Goal: Use online tool/utility: Utilize a website feature to perform a specific function

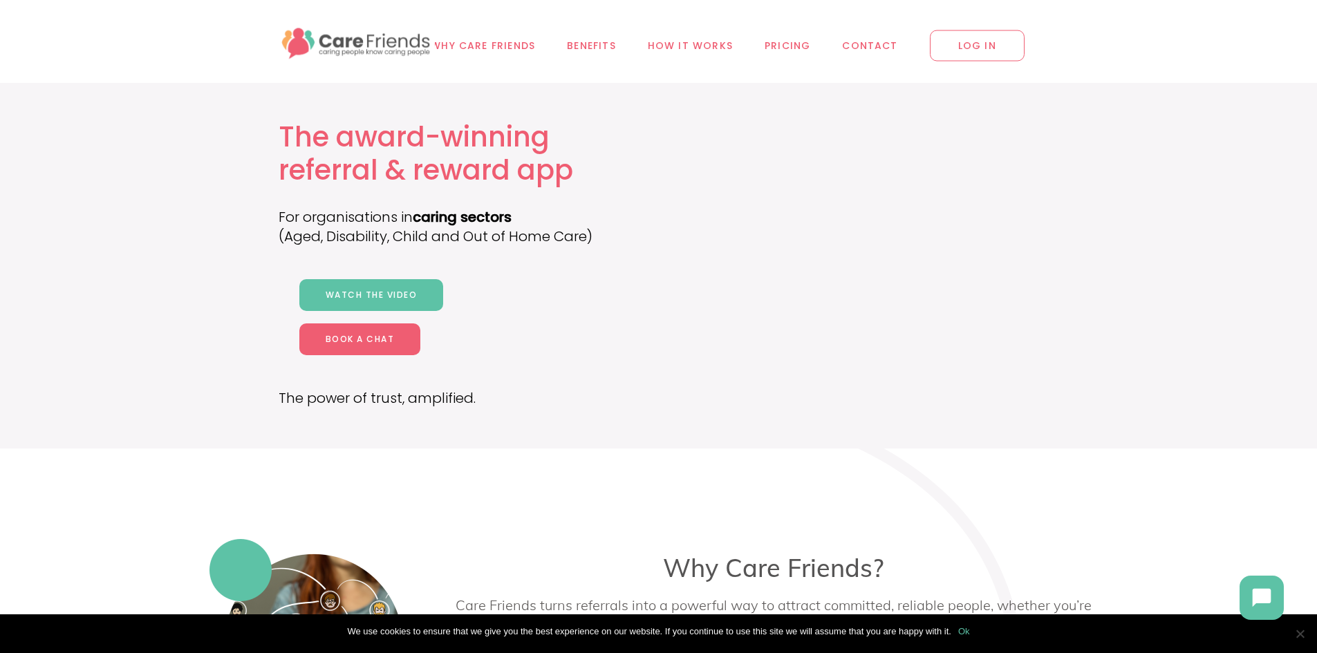
click at [967, 629] on link "Ok" at bounding box center [964, 632] width 12 height 14
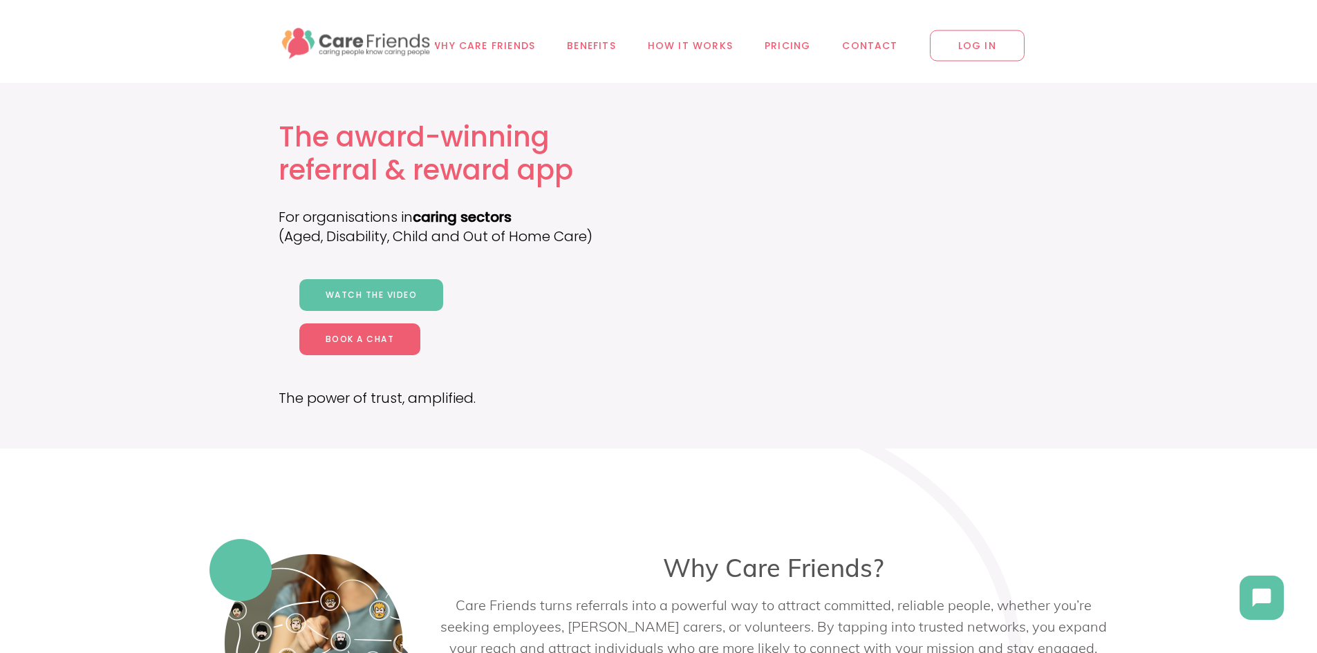
click at [990, 42] on span "LOG IN" at bounding box center [977, 45] width 95 height 31
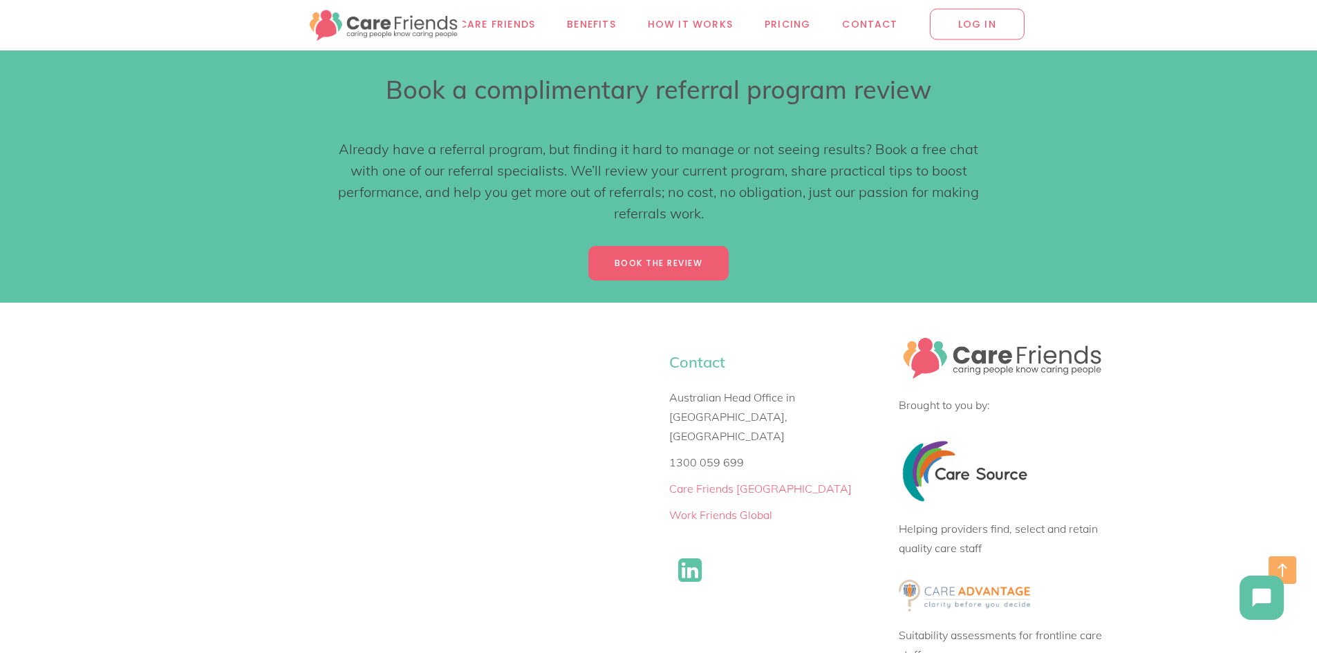
scroll to position [8578, 0]
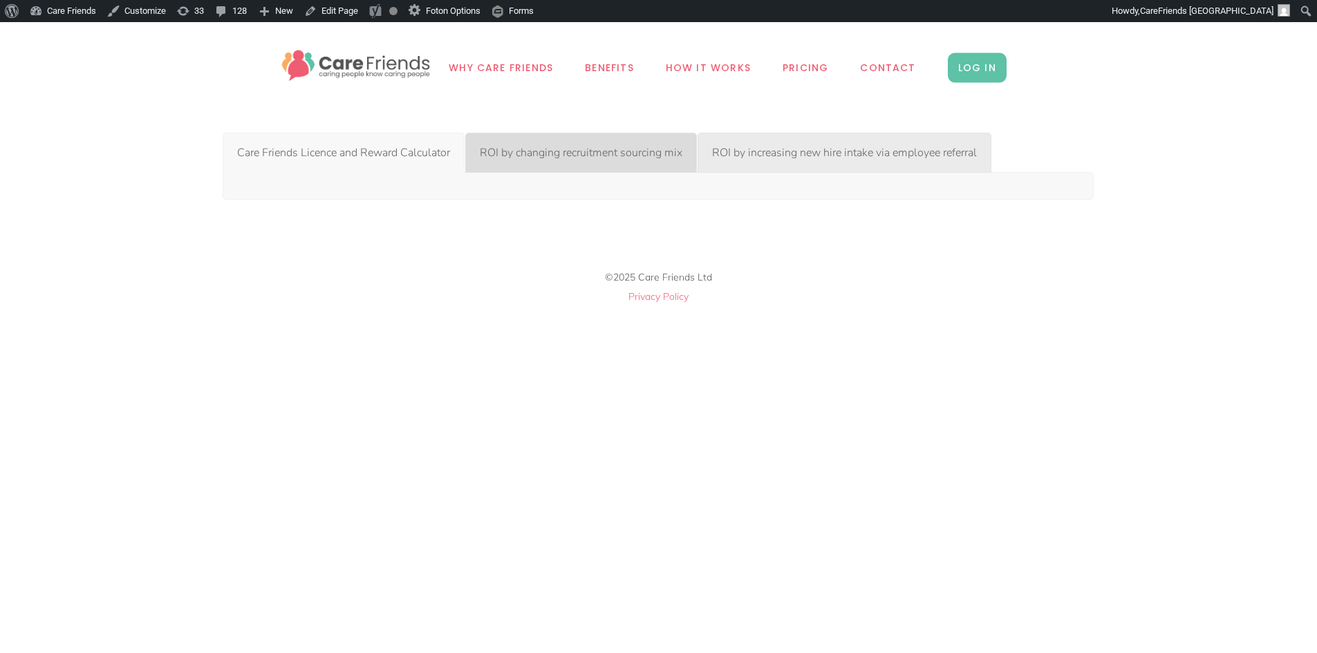
click at [623, 149] on span "ROI by changing recruitment sourcing mix" at bounding box center [581, 152] width 203 height 15
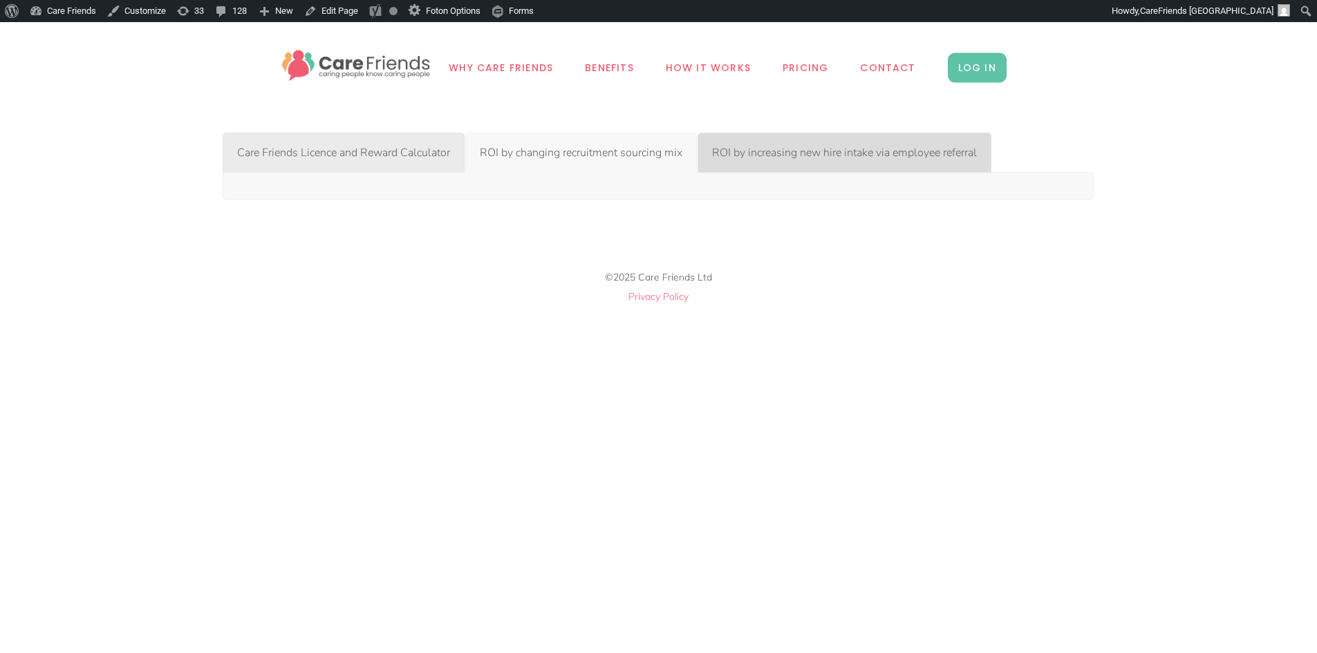
click at [808, 148] on span "ROI by increasing new hire intake via employee referral" at bounding box center [844, 152] width 265 height 15
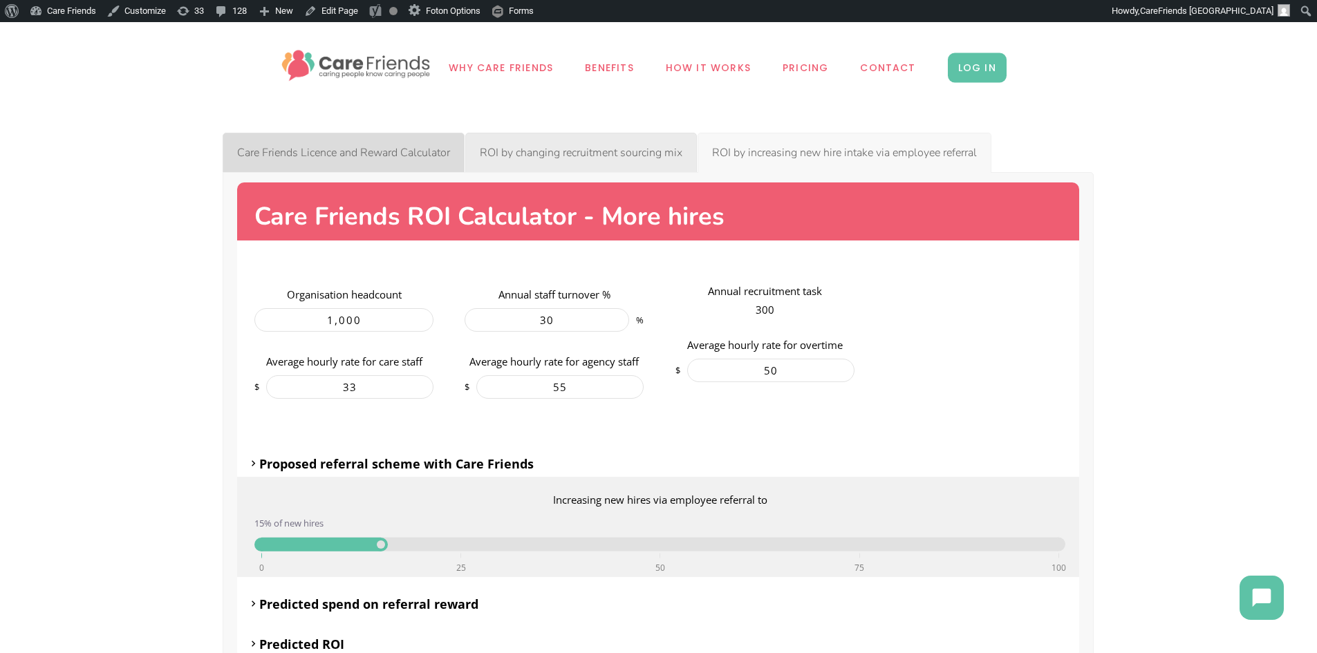
click at [314, 141] on link "Care Friends Licence and Reward Calculator" at bounding box center [344, 153] width 242 height 40
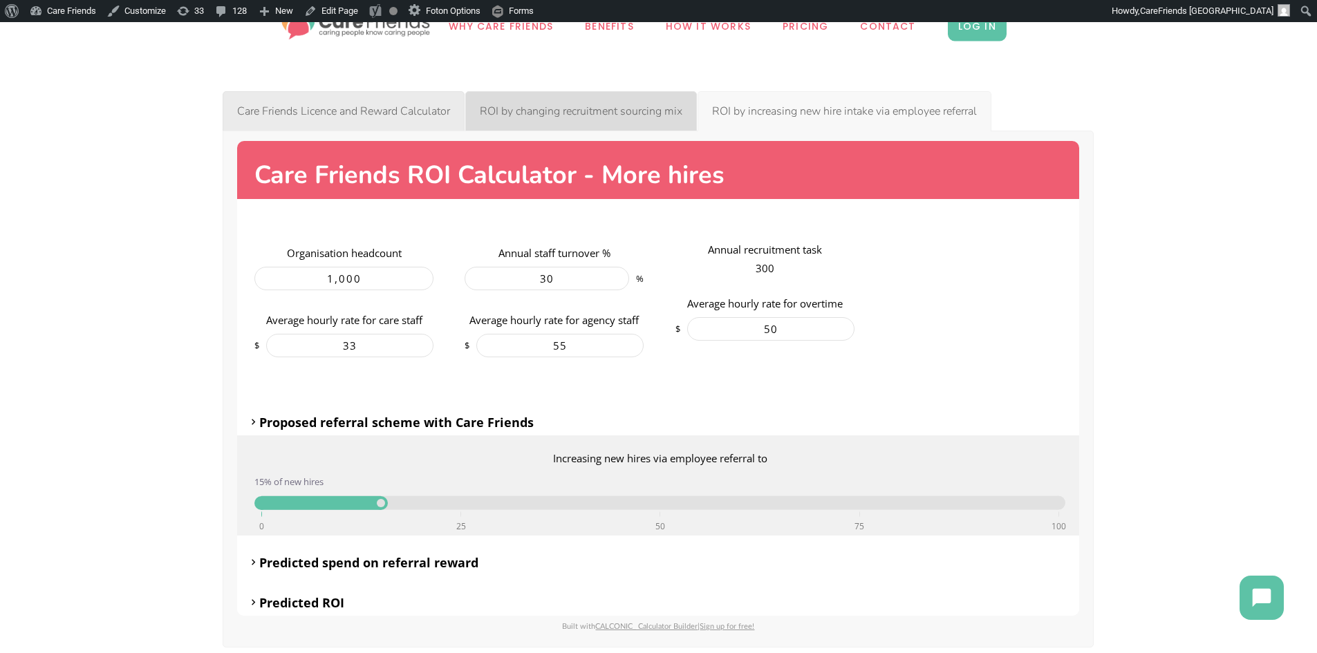
click at [598, 97] on link "ROI by changing recruitment sourcing mix" at bounding box center [581, 111] width 232 height 40
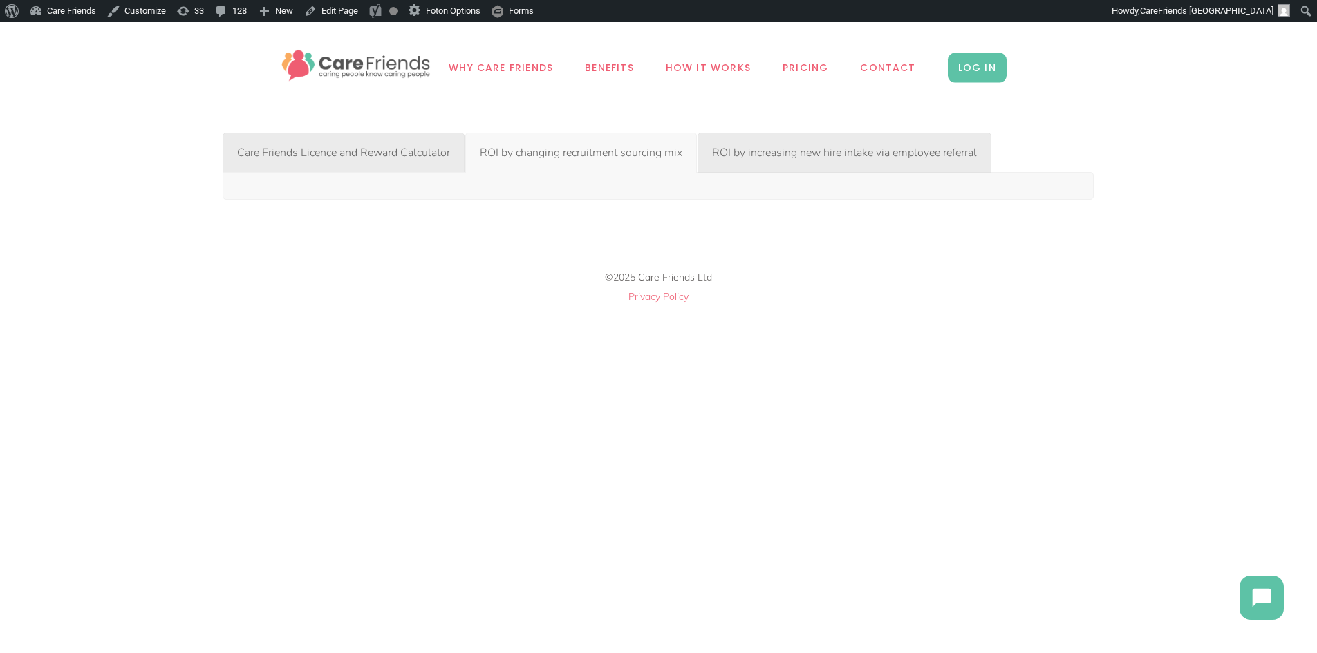
click at [546, 153] on span "ROI by changing recruitment sourcing mix" at bounding box center [581, 152] width 203 height 15
click at [411, 149] on span "Care Friends Licence and Reward Calculator" at bounding box center [343, 152] width 213 height 15
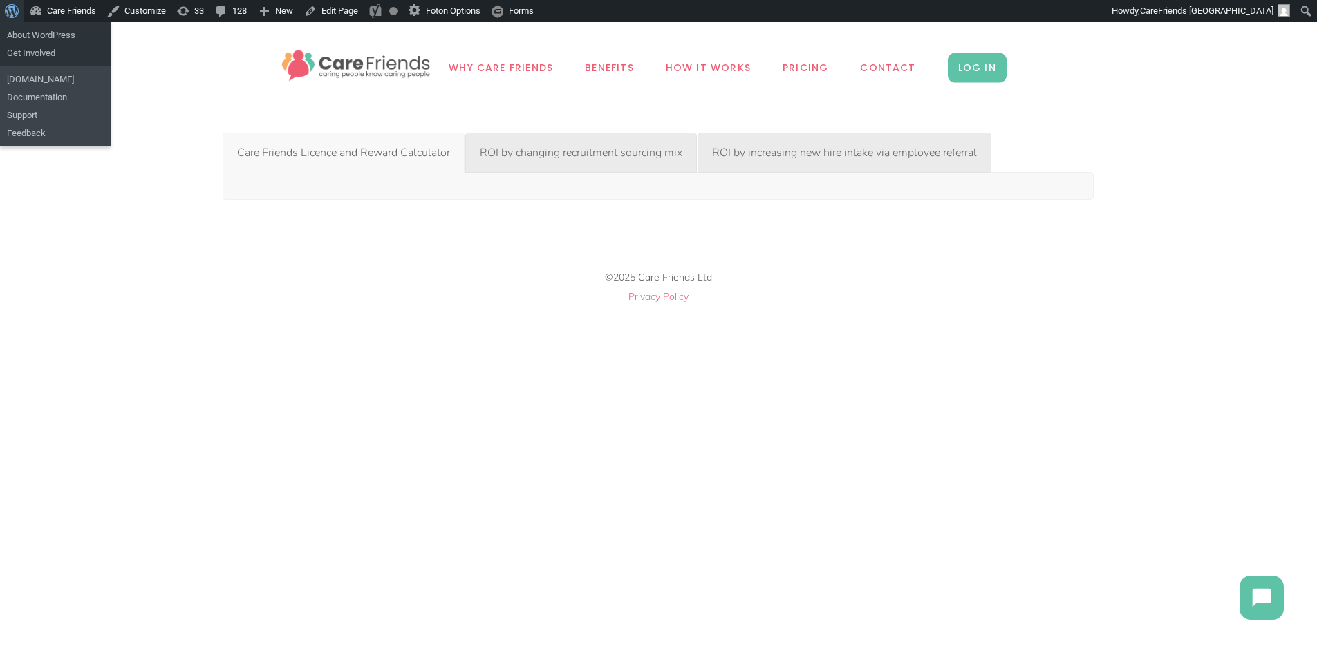
click at [11, 8] on span "Toolbar" at bounding box center [10, 9] width 10 height 19
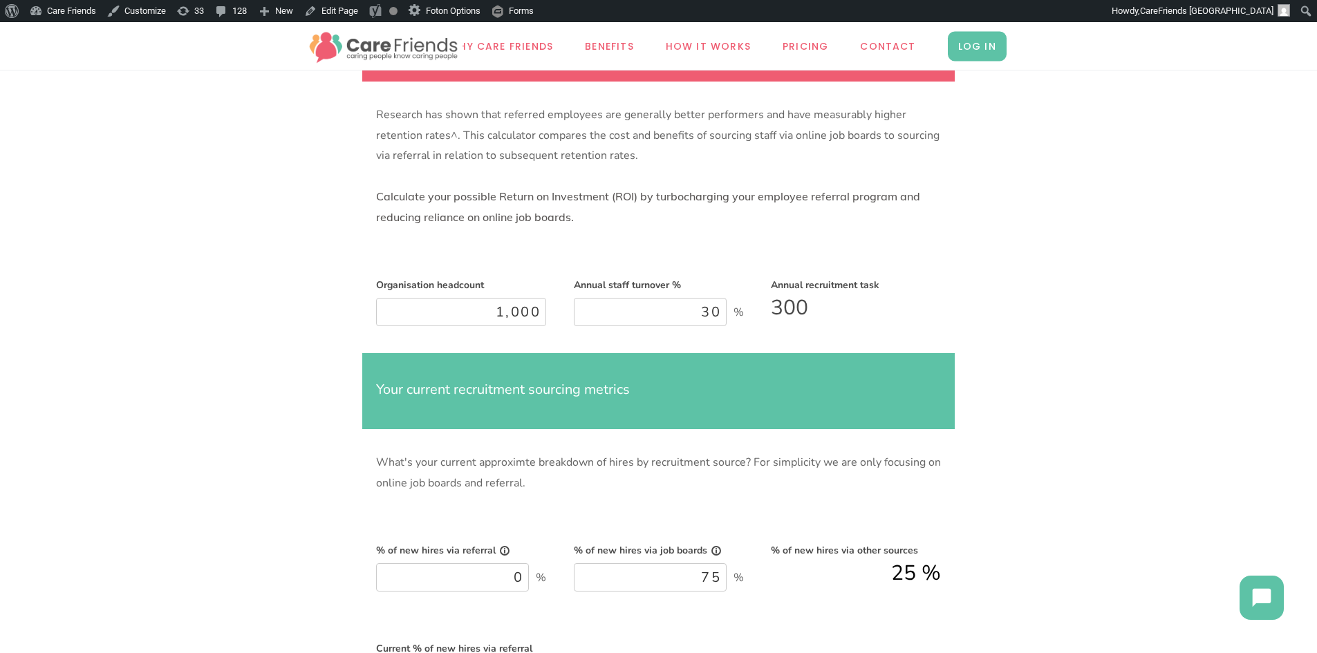
scroll to position [138, 0]
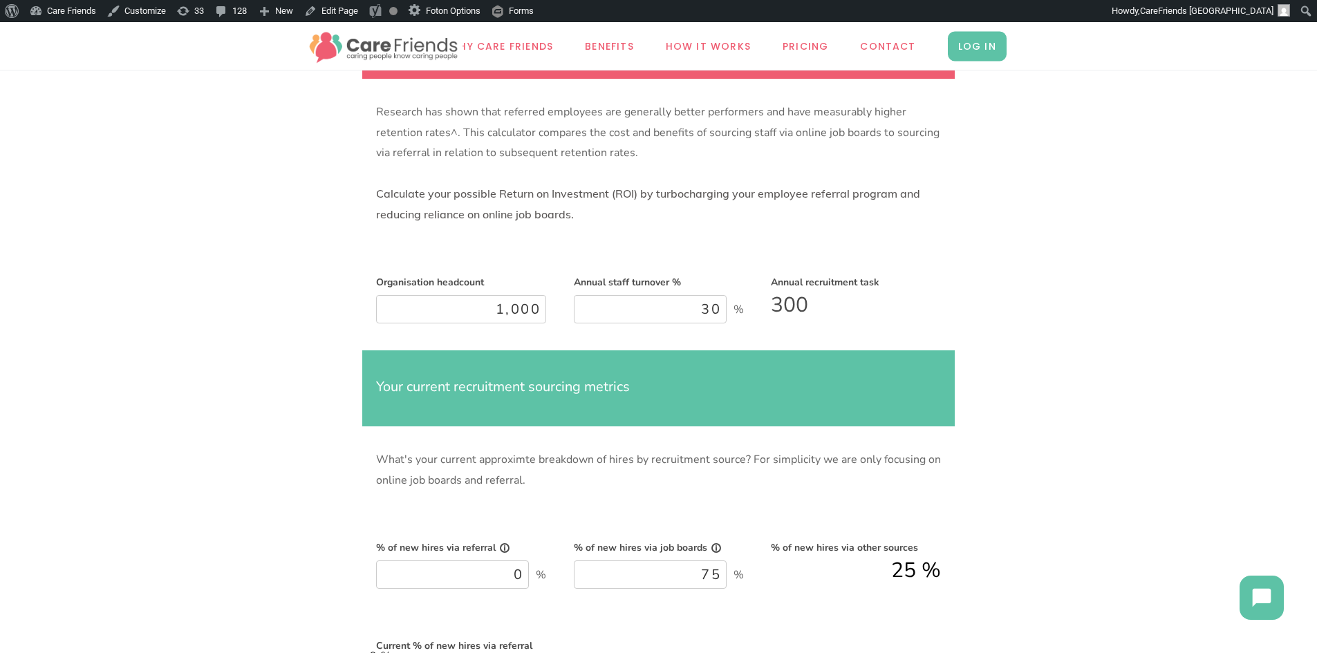
click at [750, 312] on div "Annual staff turnover % 30 %" at bounding box center [659, 301] width 198 height 98
click at [685, 304] on input "30" at bounding box center [650, 309] width 153 height 28
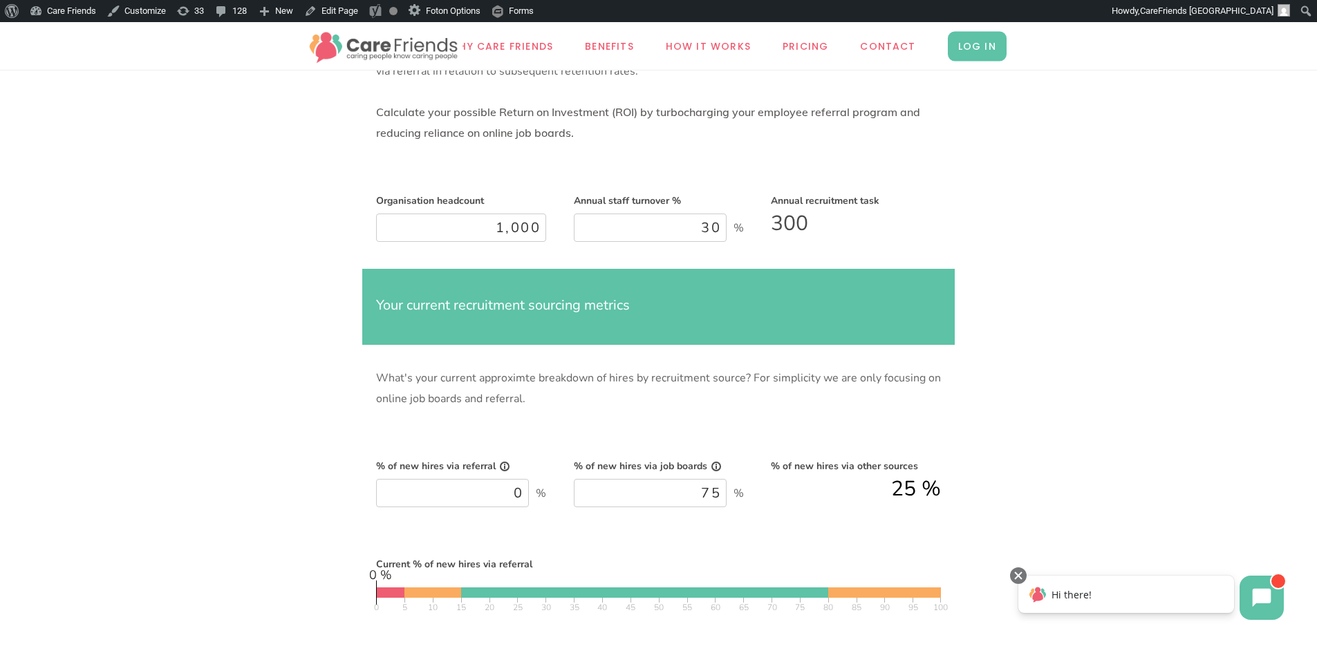
scroll to position [346, 0]
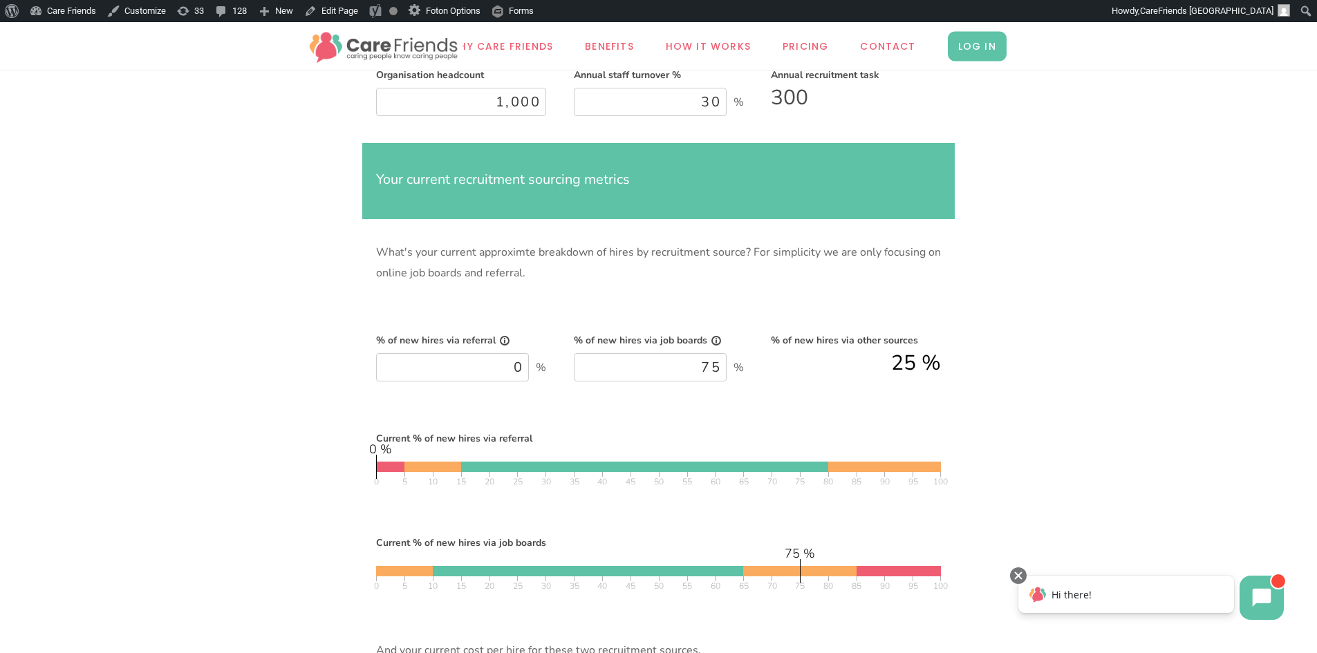
click at [503, 356] on input "0" at bounding box center [452, 367] width 153 height 28
type input "2"
click at [701, 367] on input "75" at bounding box center [650, 367] width 153 height 28
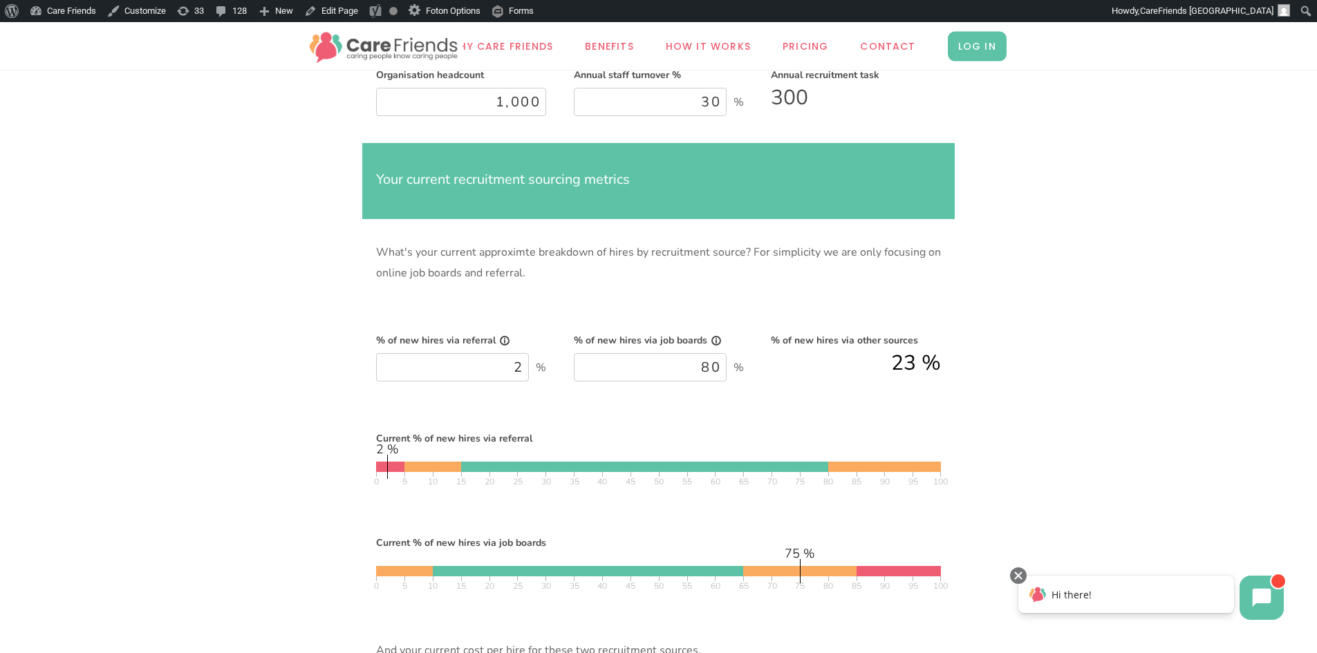
type input "80"
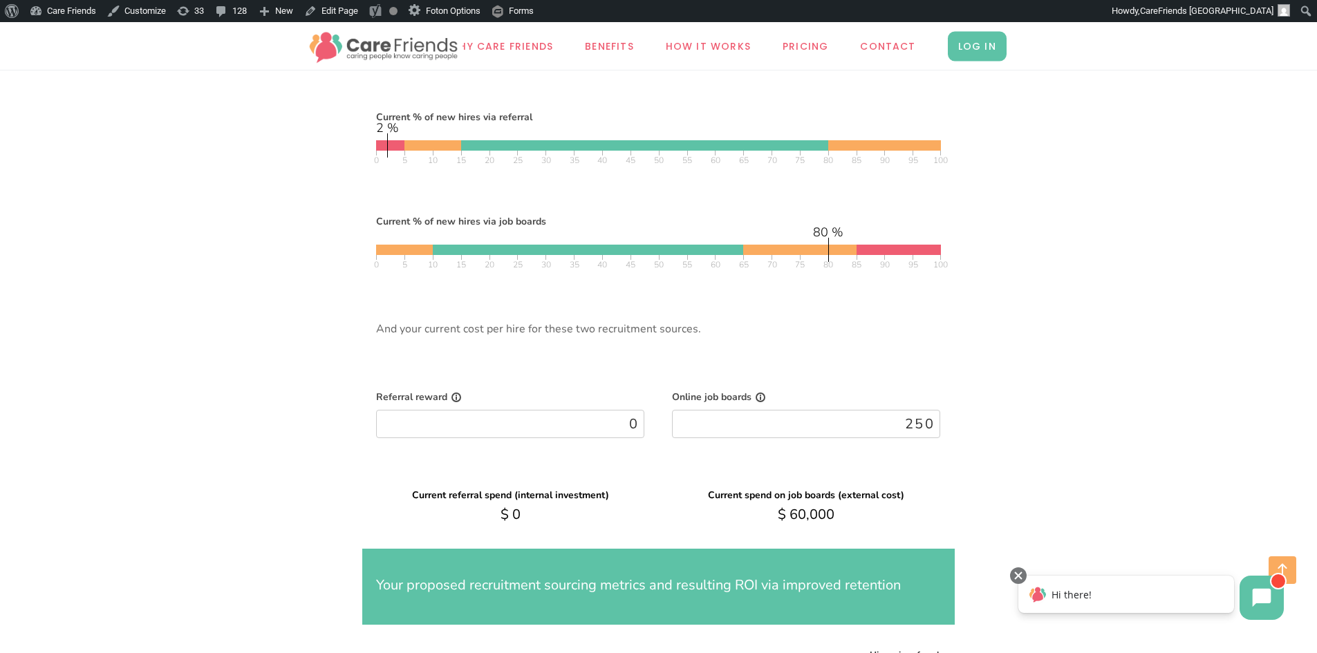
scroll to position [692, 0]
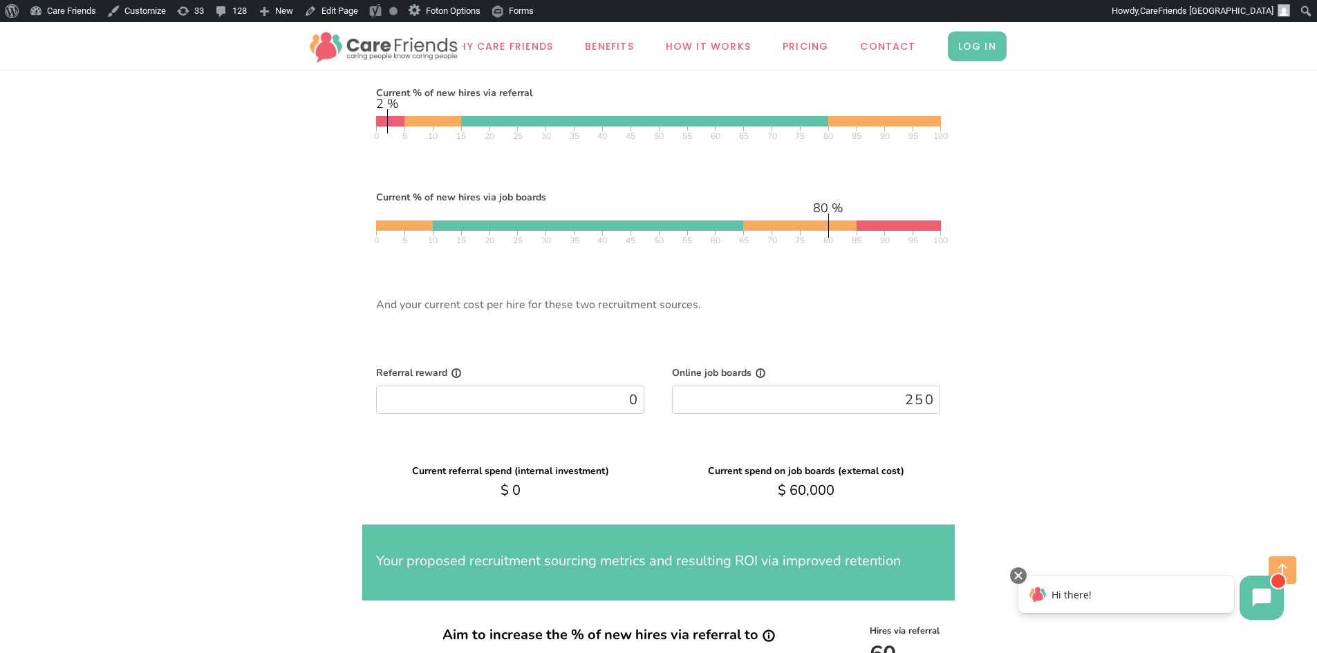
click at [561, 398] on input "0" at bounding box center [510, 400] width 268 height 28
type input "200"
click at [876, 391] on input "250" at bounding box center [806, 400] width 268 height 28
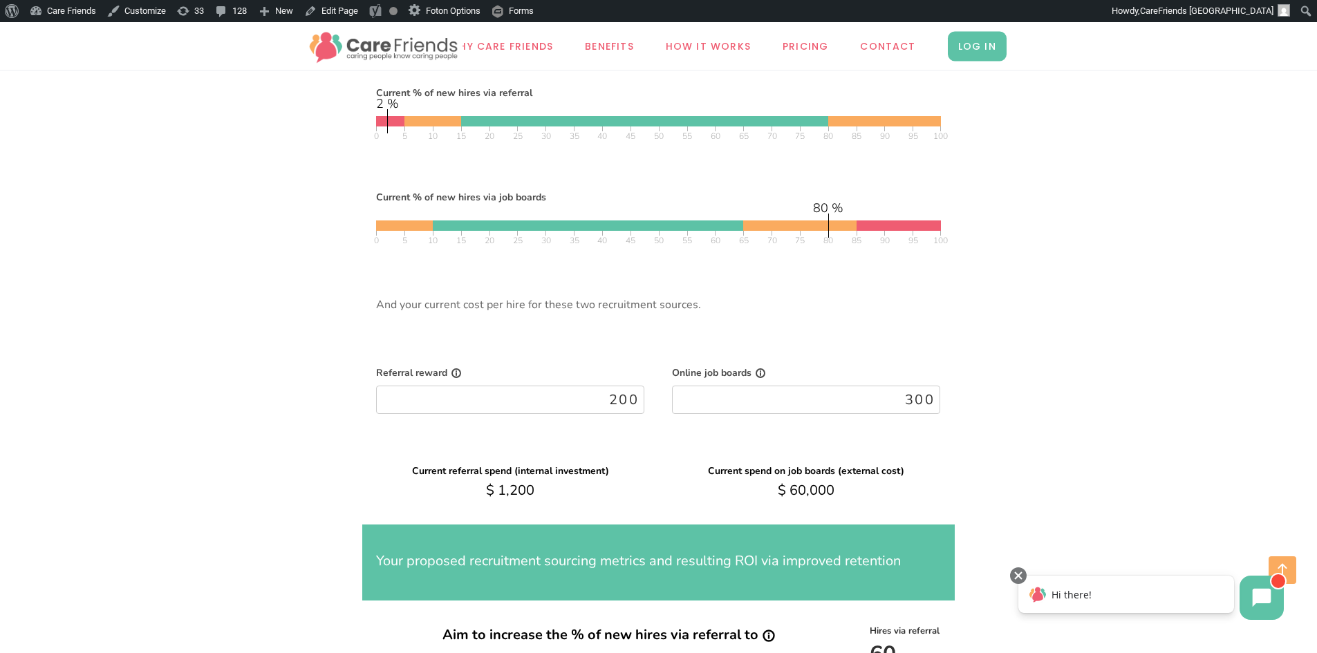
type input "300"
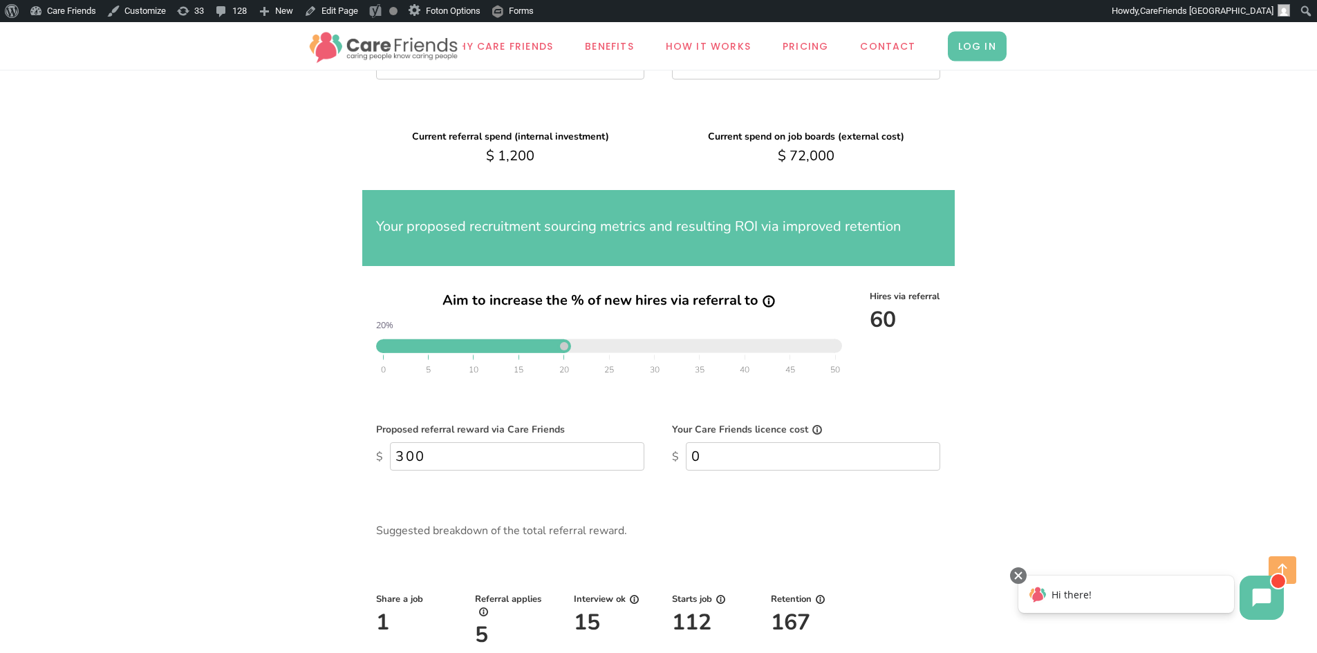
scroll to position [1106, 0]
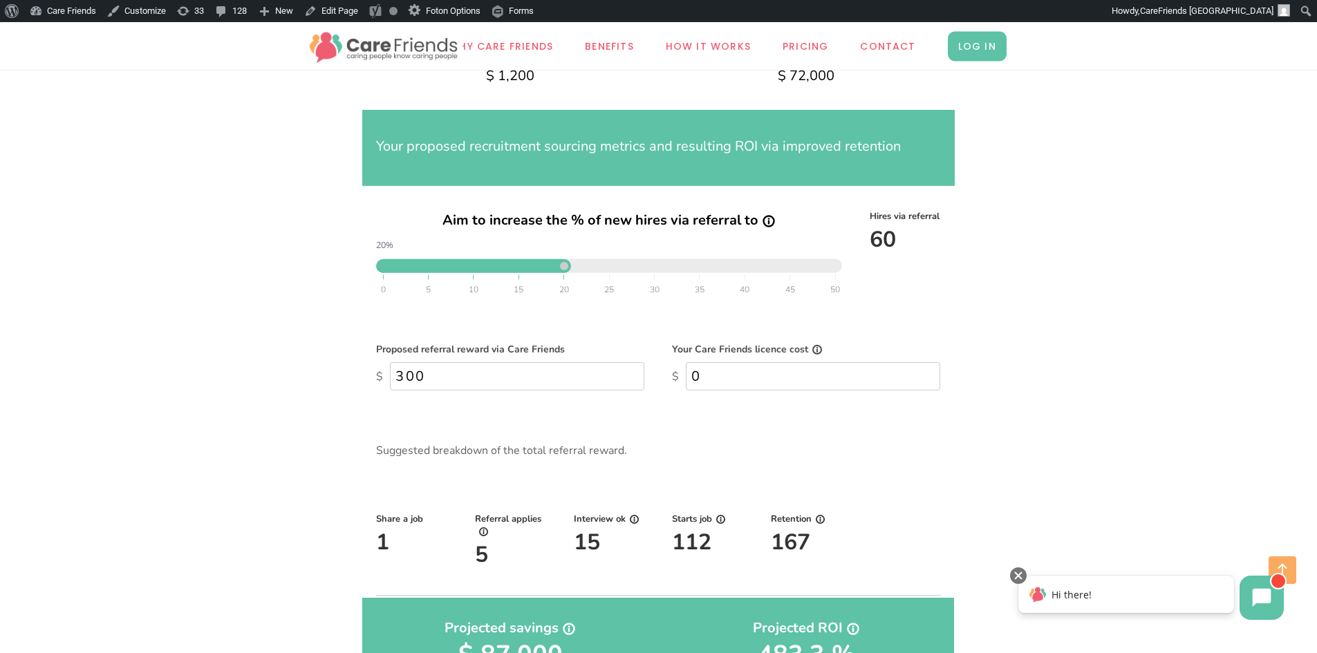
click at [754, 382] on input "0" at bounding box center [813, 376] width 254 height 28
type input "40,000"
click at [1070, 325] on div "Care Friends ROI Organisation headcount 1,000 Annual staff turnover % 30 % Prop…" at bounding box center [659, 278] width 920 height 2504
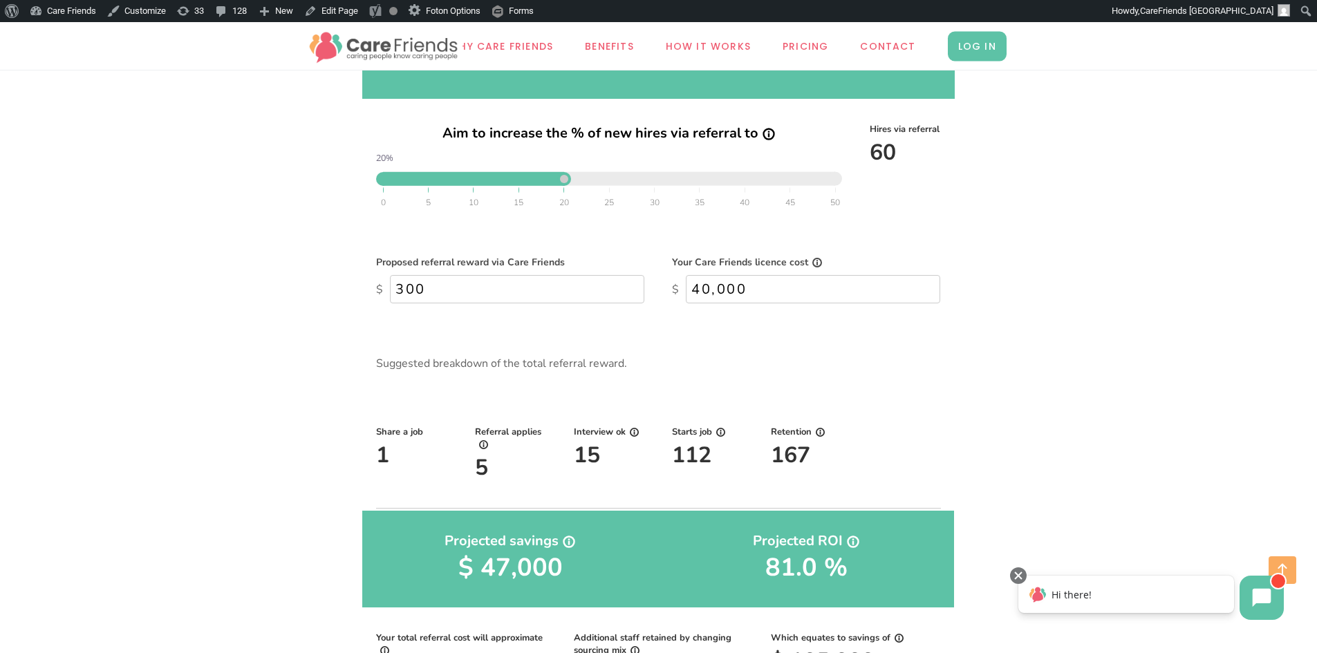
scroll to position [1314, 0]
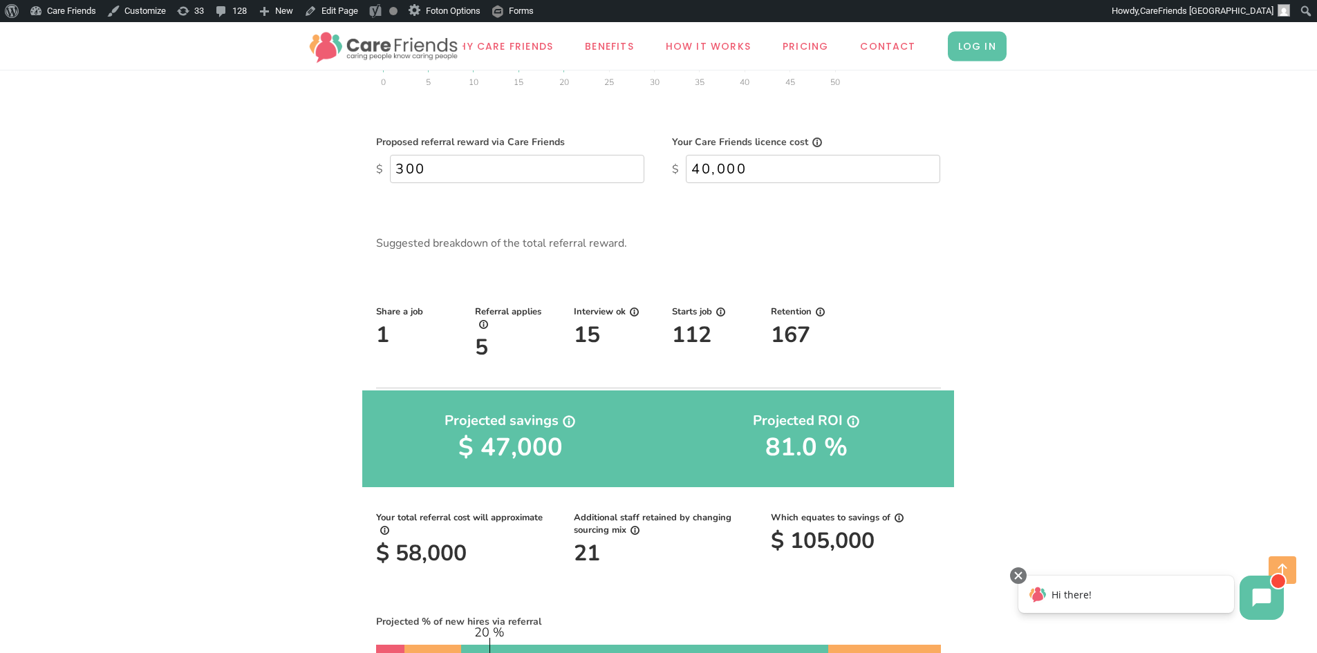
click at [407, 171] on input "300" at bounding box center [517, 169] width 254 height 28
click at [407, 170] on input "300" at bounding box center [517, 169] width 254 height 28
click at [1196, 206] on div "Care Friends ROI Organisation headcount 1,000 Annual staff turnover % 30 % Prop…" at bounding box center [658, 71] width 1317 height 2504
click at [412, 174] on input "200" at bounding box center [517, 169] width 254 height 28
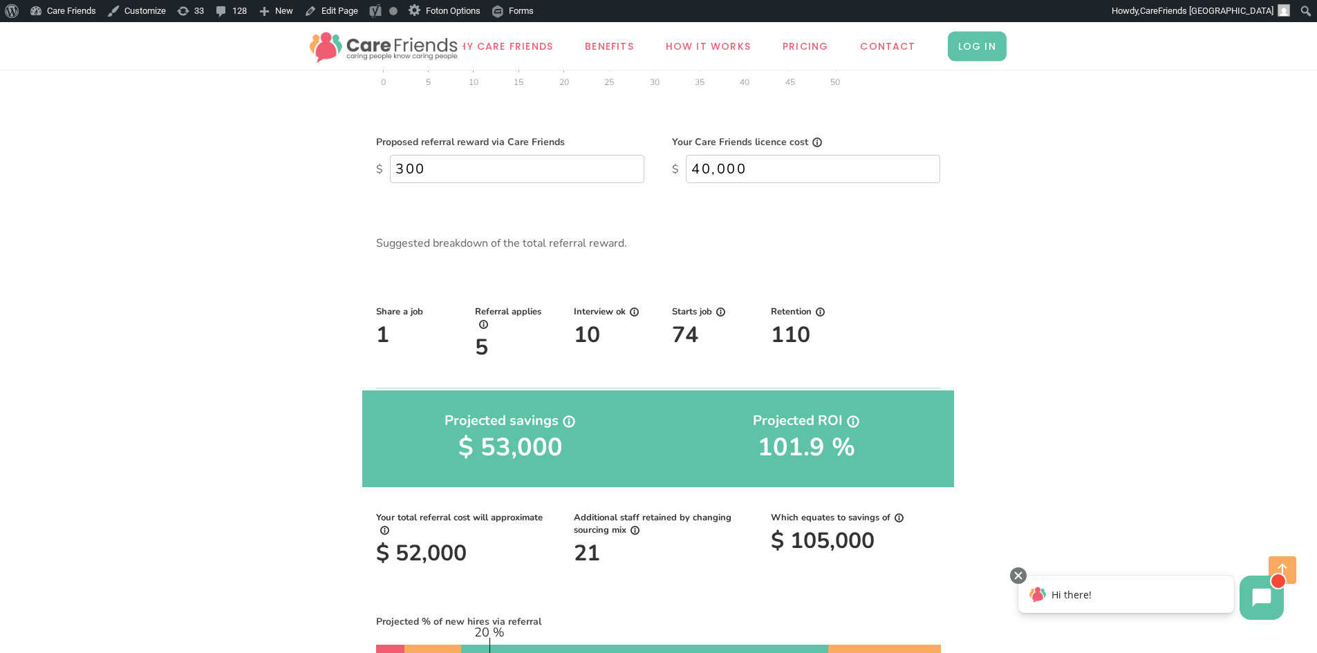
type input "300"
click at [1060, 243] on div "Care Friends ROI Organisation headcount 1,000 Annual staff turnover % 30 % Prop…" at bounding box center [659, 71] width 920 height 2504
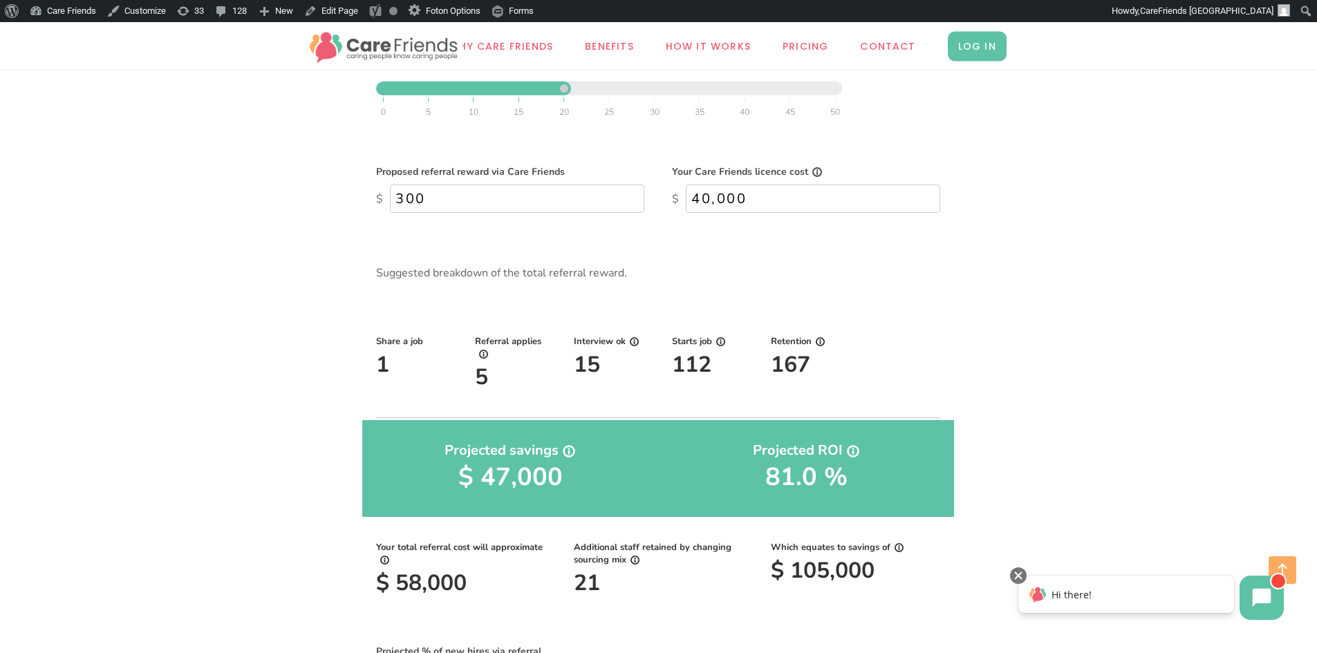
scroll to position [1245, 0]
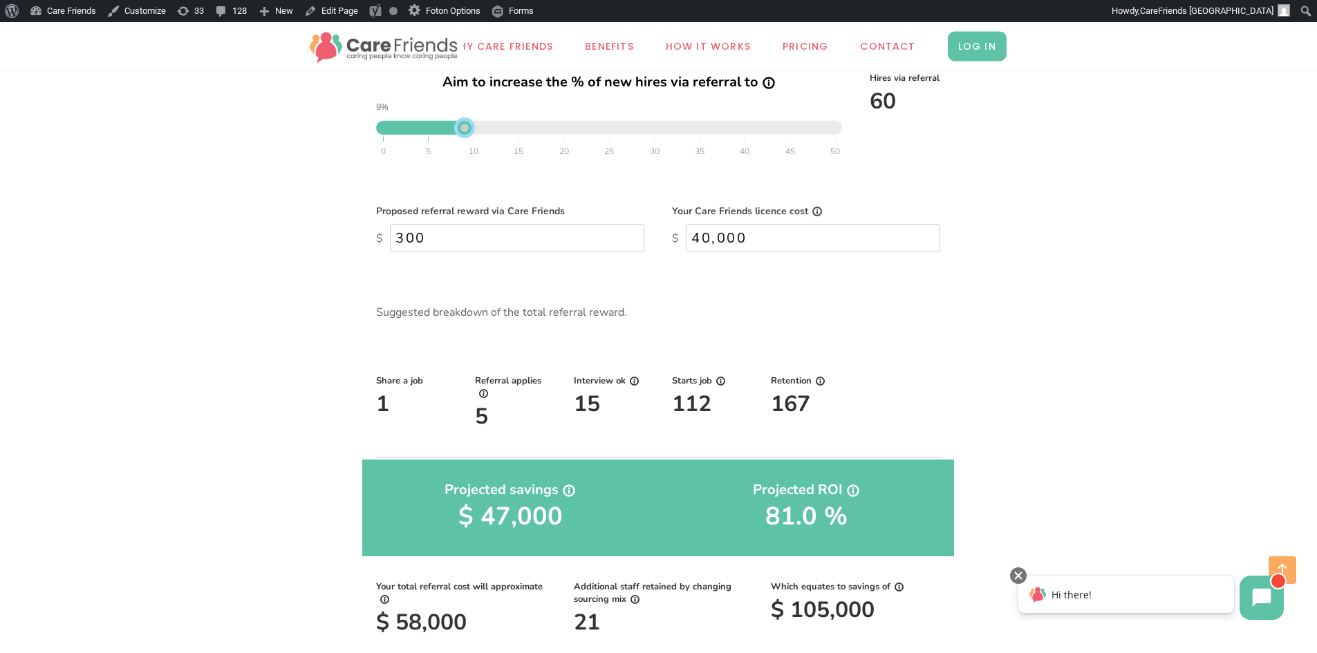
drag, startPoint x: 564, startPoint y: 128, endPoint x: 470, endPoint y: 136, distance: 95.1
click at [470, 136] on div "0 5 10 15 20 25 30 35 40 45 50" at bounding box center [609, 138] width 452 height 30
drag, startPoint x: 465, startPoint y: 135, endPoint x: 476, endPoint y: 134, distance: 11.8
click at [476, 134] on div "0 5 10 15 20 25 30 35 40 45 50" at bounding box center [609, 138] width 452 height 30
drag, startPoint x: 467, startPoint y: 129, endPoint x: 474, endPoint y: 129, distance: 6.9
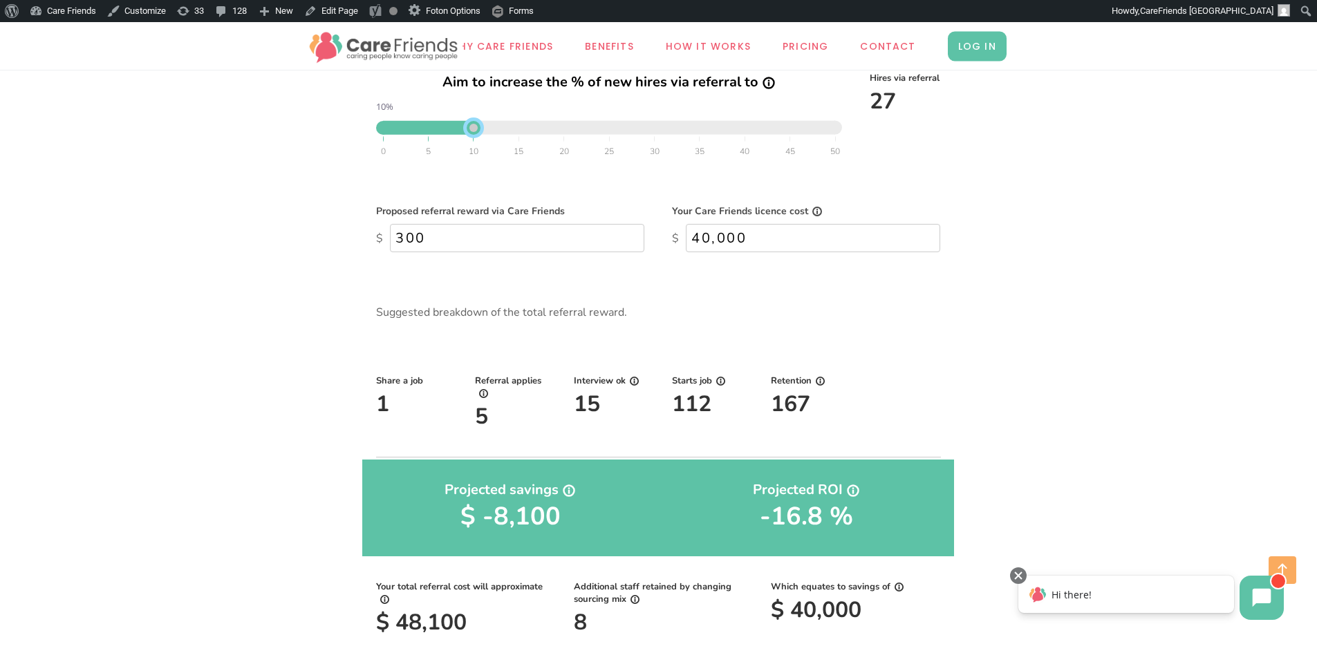
click at [474, 129] on div at bounding box center [474, 128] width 14 height 14
drag, startPoint x: 474, startPoint y: 129, endPoint x: 483, endPoint y: 131, distance: 9.1
click at [483, 131] on div at bounding box center [483, 128] width 14 height 14
click at [488, 131] on div at bounding box center [492, 128] width 14 height 14
drag, startPoint x: 488, startPoint y: 131, endPoint x: 647, endPoint y: 132, distance: 158.4
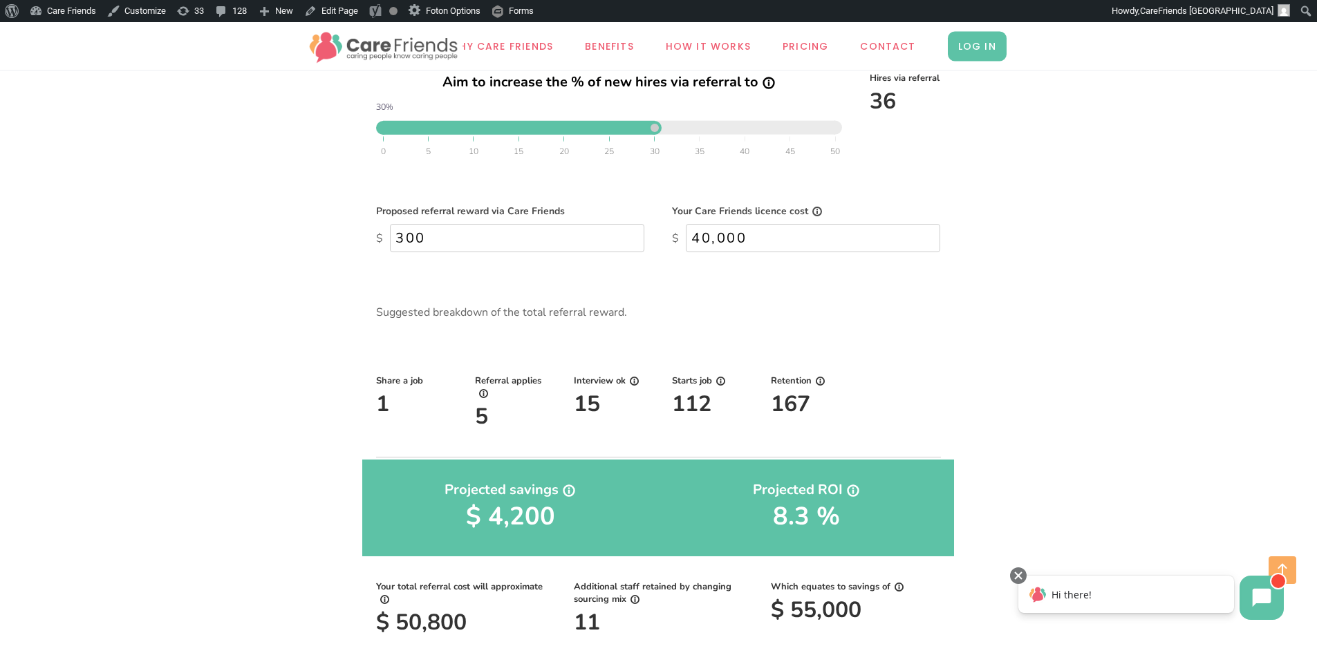
click at [647, 132] on div "0 5 10 15 20 25 30 35 40 45 50" at bounding box center [609, 138] width 452 height 30
drag, startPoint x: 658, startPoint y: 127, endPoint x: 522, endPoint y: 136, distance: 136.5
click at [522, 136] on div "0 5 10 15 20 25 30 35 40 45 50" at bounding box center [609, 138] width 452 height 30
click at [548, 132] on div "0 5 10 15 20 25 30 35 40 45 50" at bounding box center [609, 138] width 452 height 30
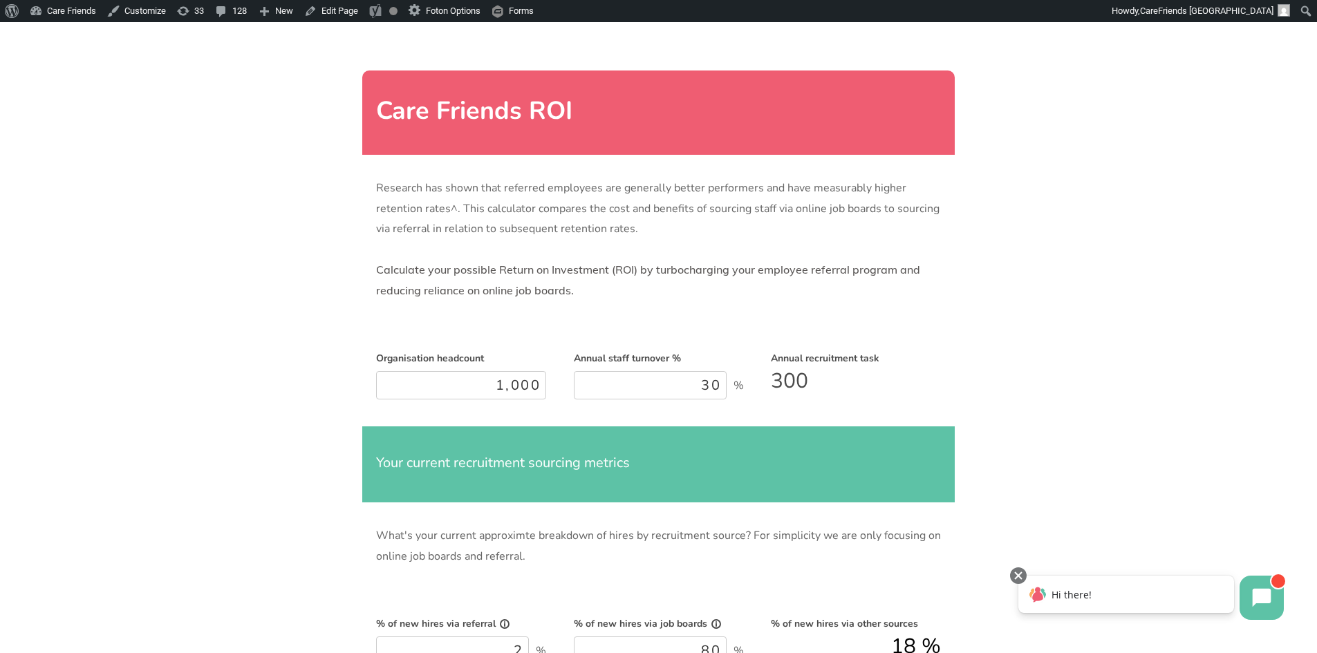
scroll to position [0, 0]
